Goal: Information Seeking & Learning: Check status

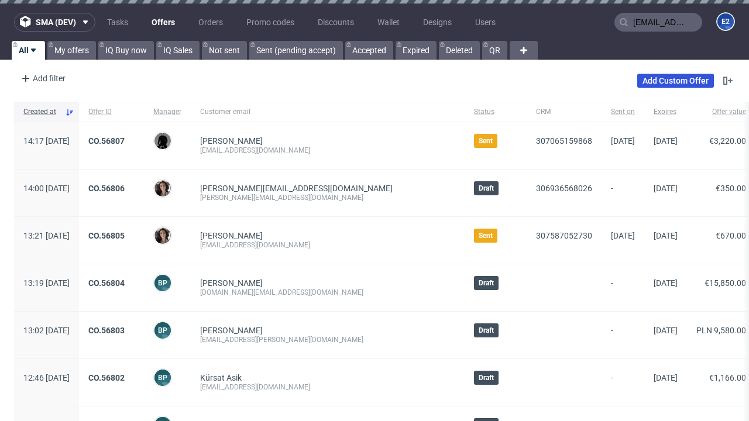
type input "[EMAIL_ADDRESS][DOMAIN_NAME]"
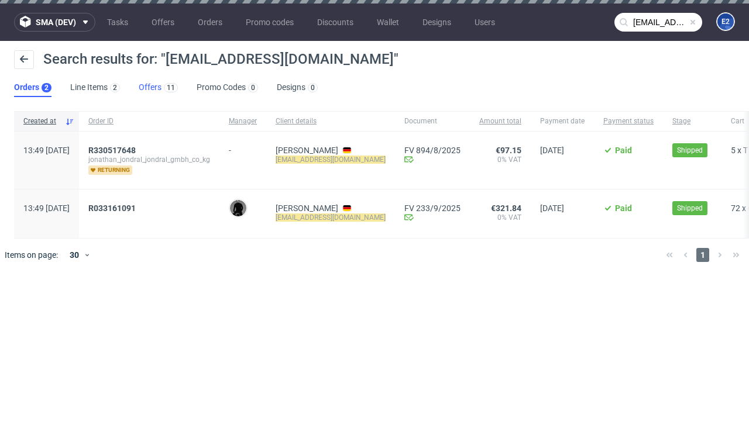
click at [158, 88] on link "Offers 11" at bounding box center [158, 87] width 39 height 19
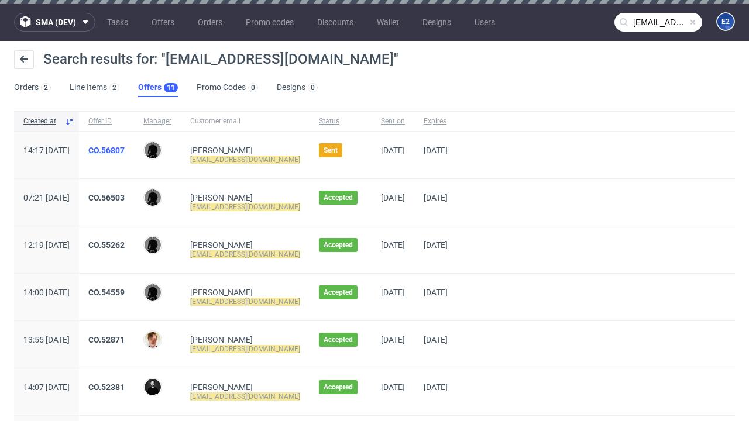
click at [125, 150] on link "CO.56807" at bounding box center [106, 150] width 36 height 9
